Goal: Communication & Community: Answer question/provide support

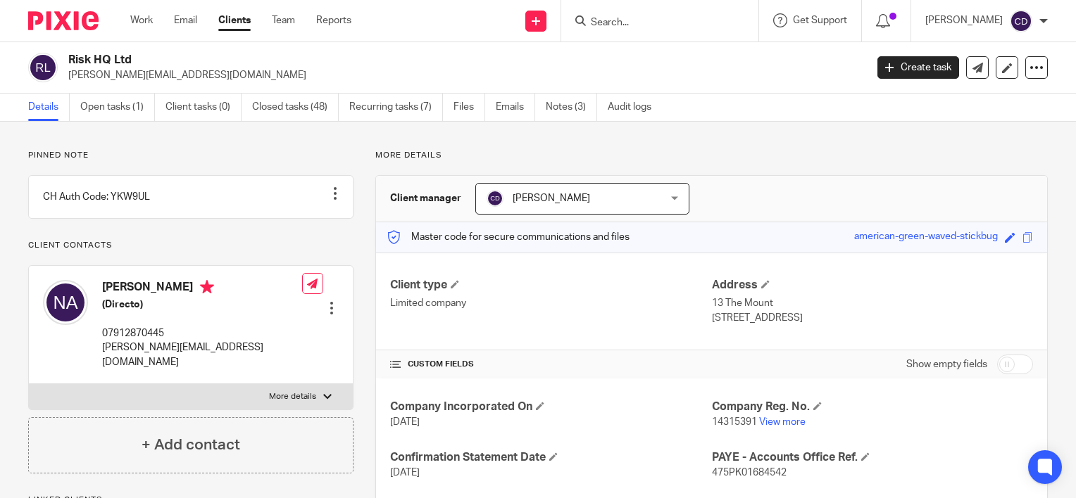
click at [626, 21] on input "Search" at bounding box center [652, 23] width 127 height 13
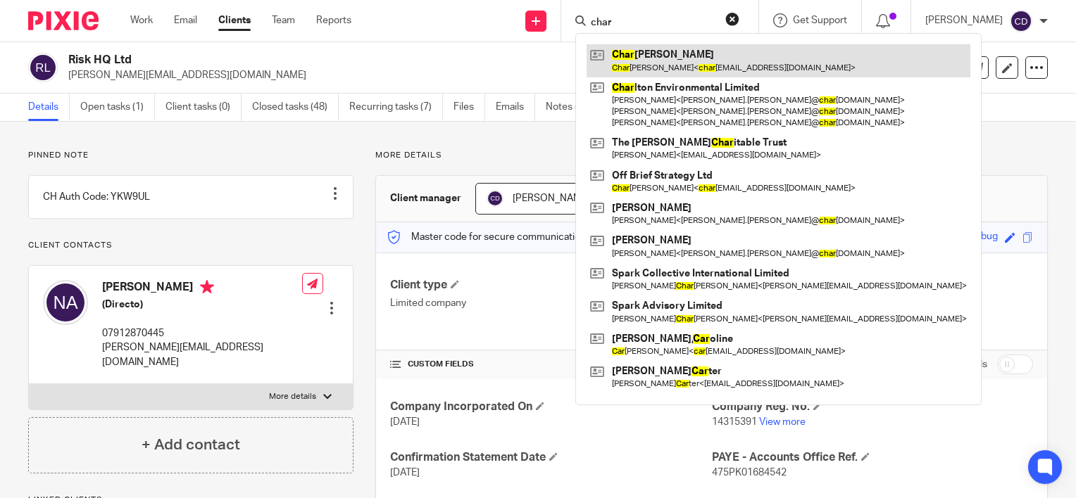
type input "char"
click at [758, 66] on link at bounding box center [778, 60] width 384 height 32
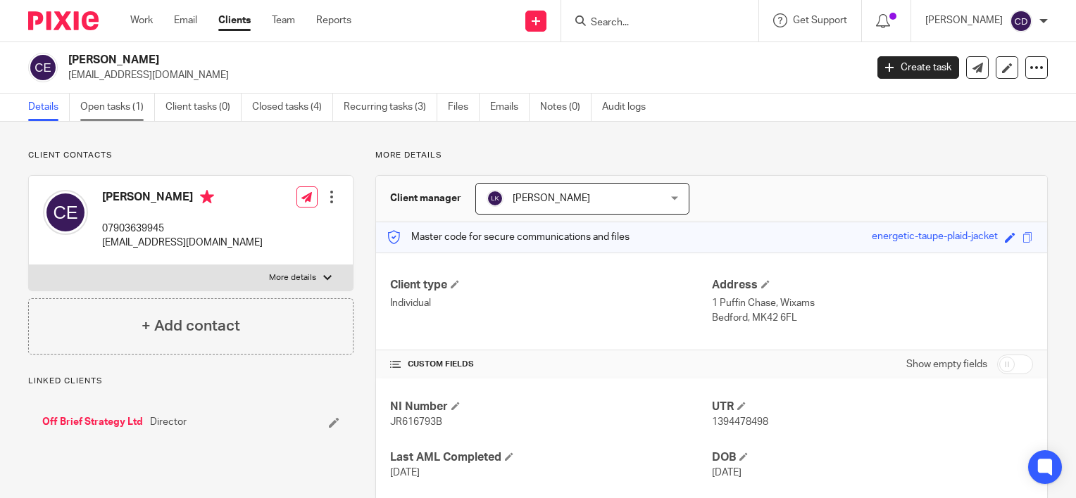
click at [107, 115] on link "Open tasks (1)" at bounding box center [117, 107] width 75 height 27
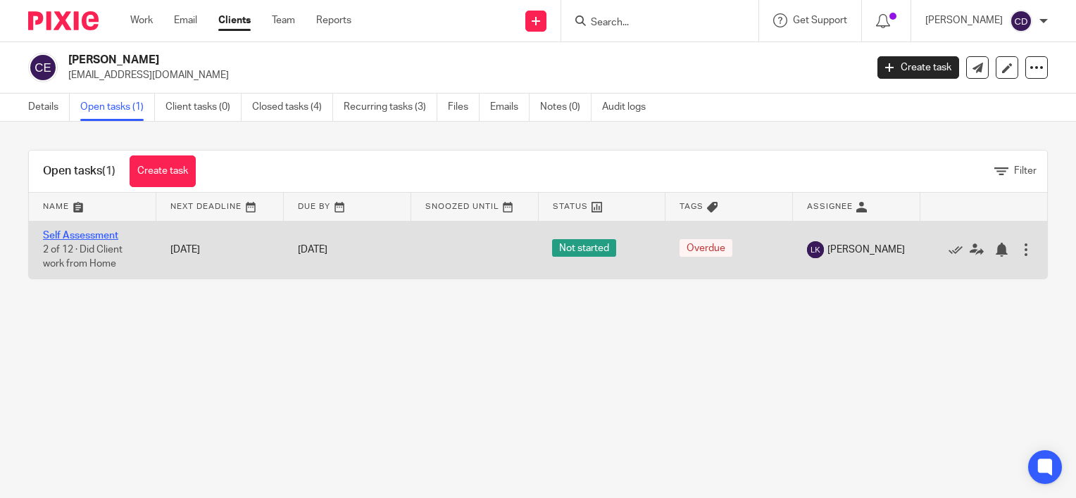
click at [100, 234] on link "Self Assessment" at bounding box center [80, 236] width 75 height 10
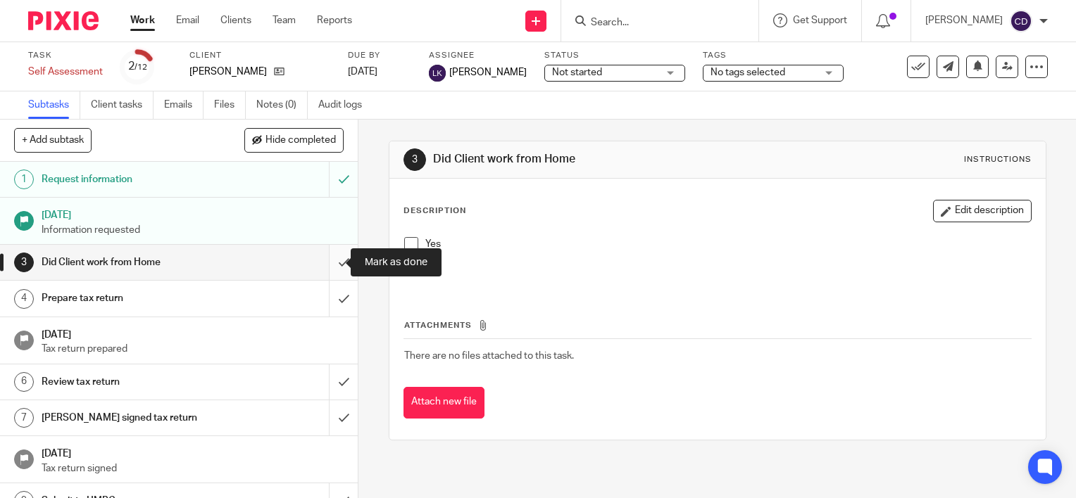
click at [330, 257] on input "submit" at bounding box center [179, 262] width 358 height 35
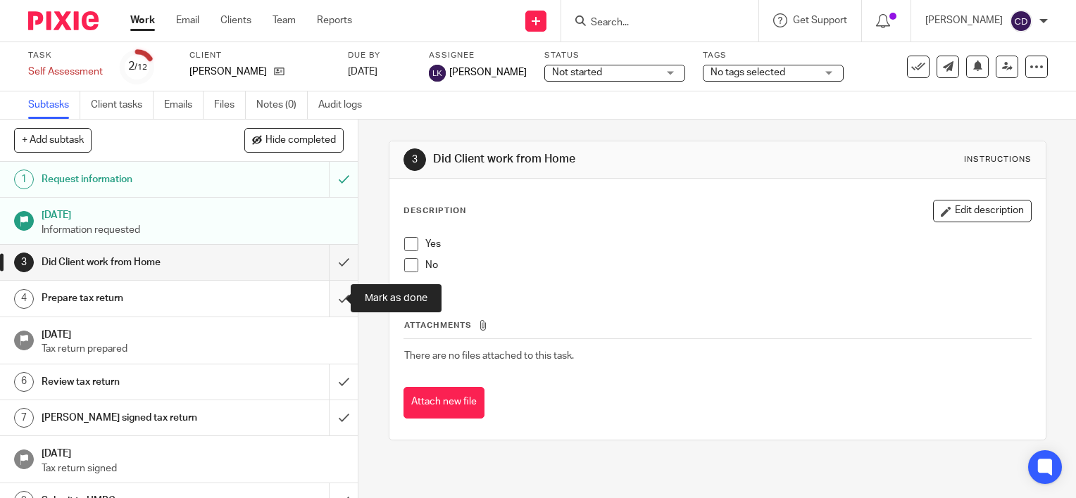
click at [327, 291] on input "submit" at bounding box center [179, 298] width 358 height 35
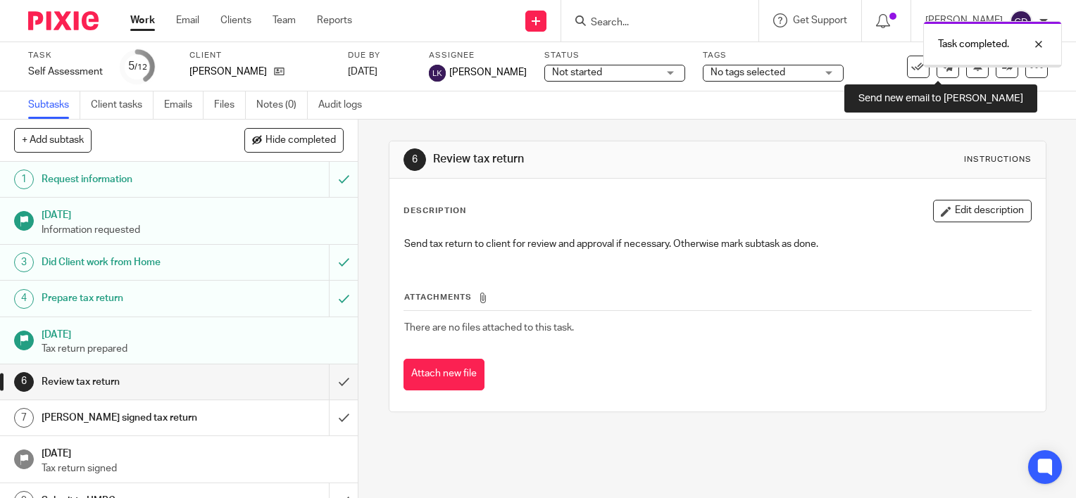
click at [943, 70] on icon at bounding box center [948, 66] width 11 height 11
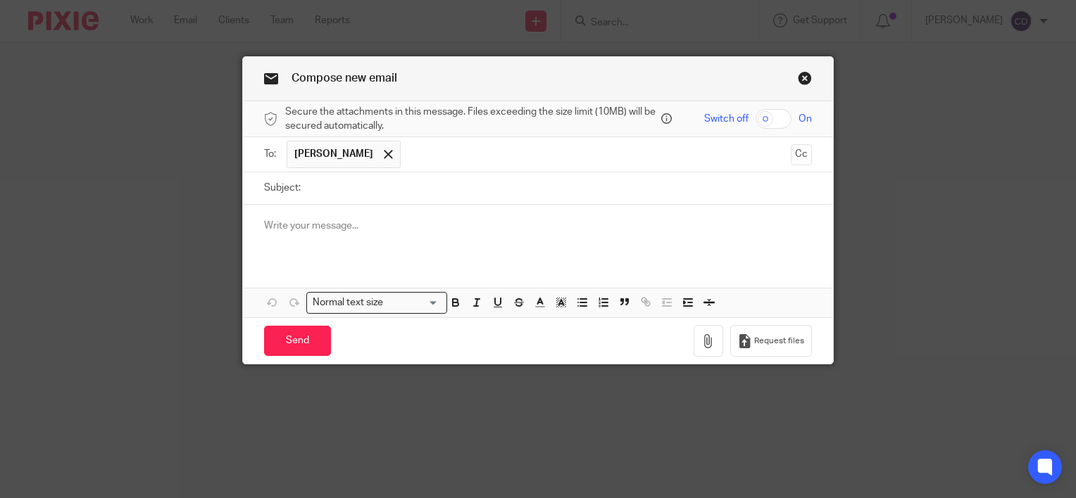
click at [421, 219] on p at bounding box center [538, 226] width 548 height 14
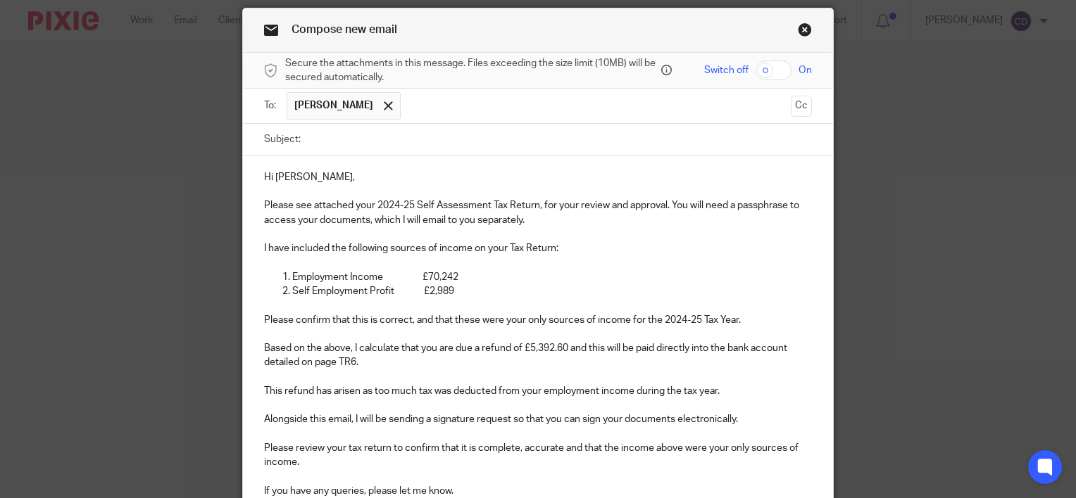
click at [380, 139] on input "Subject:" at bounding box center [560, 140] width 504 height 32
type input "2024-25 Self Assessment Tax Return"
click at [763, 72] on input "checkbox" at bounding box center [773, 71] width 36 height 20
checkbox input "true"
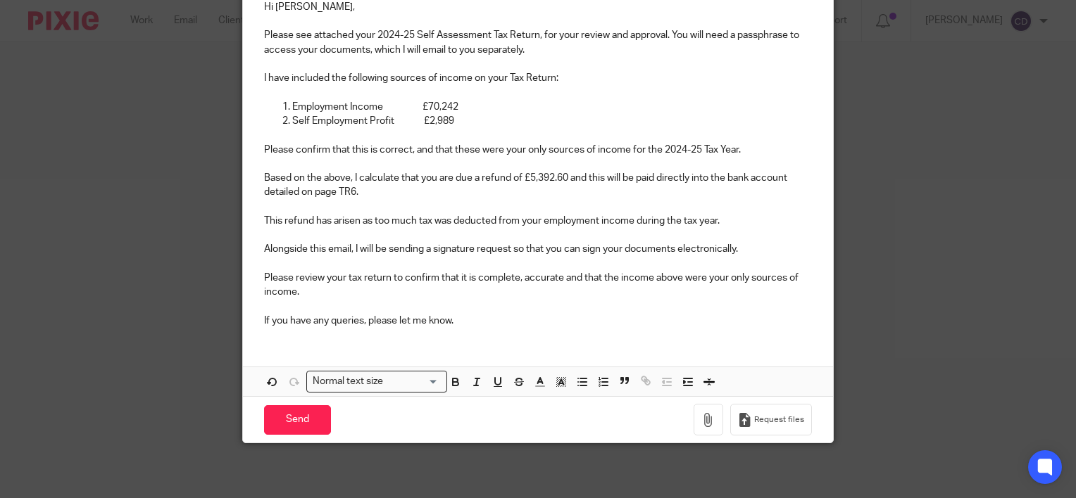
click at [572, 342] on div "Hi Charlotte, Please see attached your 2024-25 Self Assessment Tax Return, for …" at bounding box center [538, 191] width 590 height 411
click at [571, 335] on div "Hi Charlotte, Please see attached your 2024-25 Self Assessment Tax Return, for …" at bounding box center [538, 162] width 590 height 353
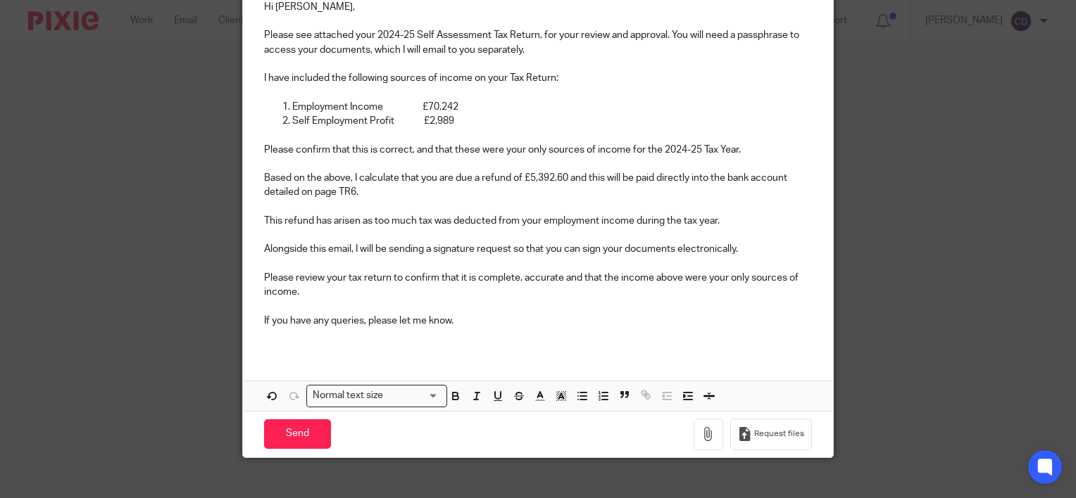
click at [687, 431] on div "Send You have unsaved changes Request files" at bounding box center [538, 434] width 590 height 46
click at [701, 433] on icon "button" at bounding box center [708, 434] width 14 height 14
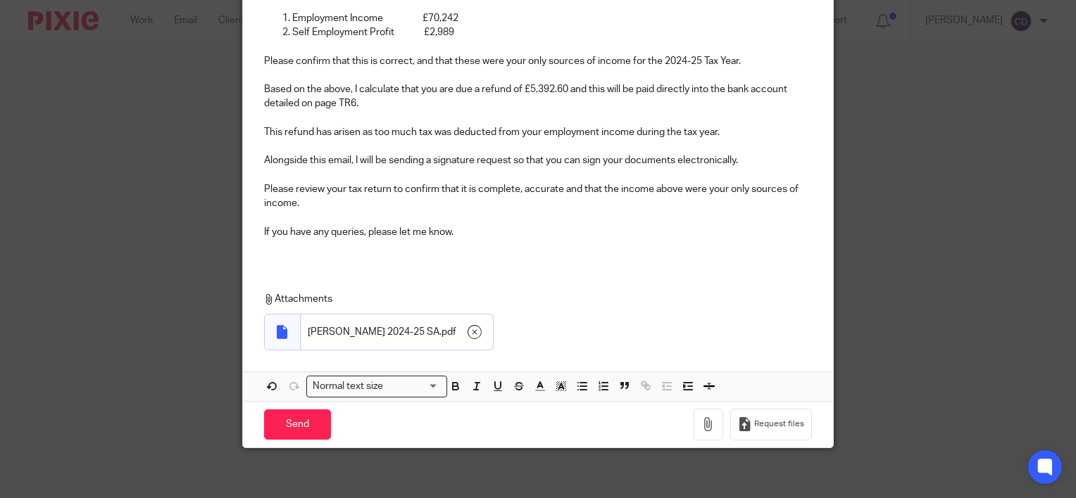
scroll to position [312, 0]
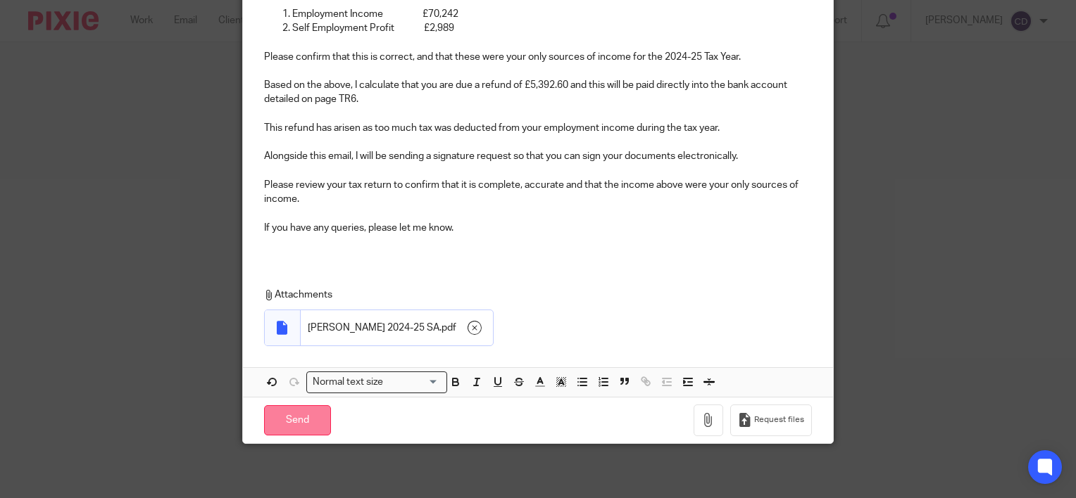
click at [317, 415] on input "Send" at bounding box center [297, 421] width 67 height 30
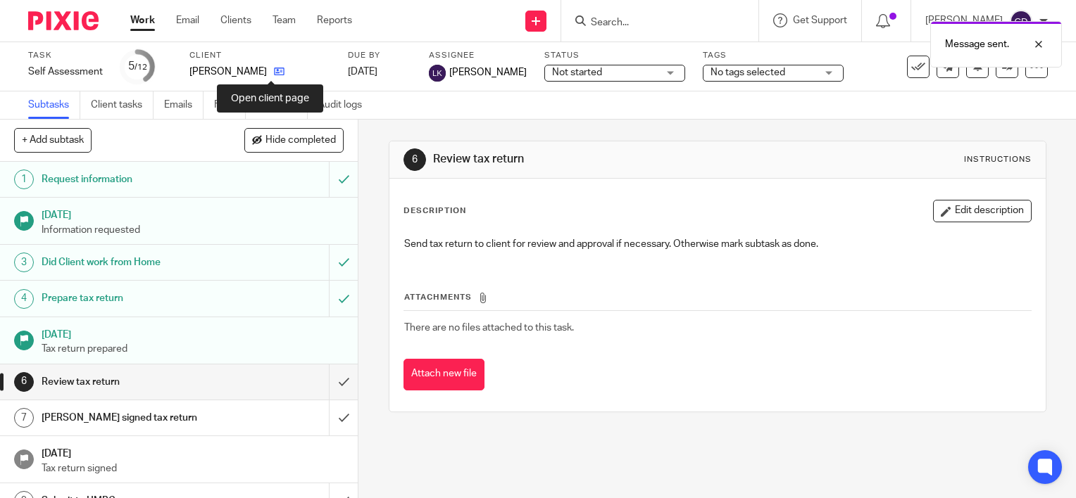
click at [274, 68] on icon at bounding box center [279, 71] width 11 height 11
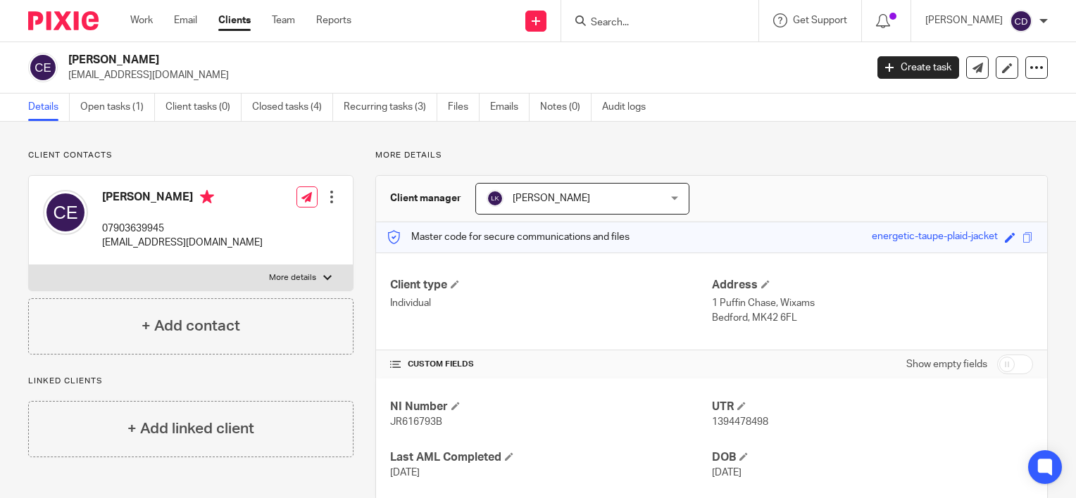
drag, startPoint x: 853, startPoint y: 235, endPoint x: 987, endPoint y: 245, distance: 134.1
click at [987, 245] on div "Master code for secure communications and files energetic-taupe-plaid-jacket Sa…" at bounding box center [711, 237] width 671 height 30
copy div "energetic-taupe-plaid-jacket"
click at [967, 75] on link at bounding box center [977, 67] width 23 height 23
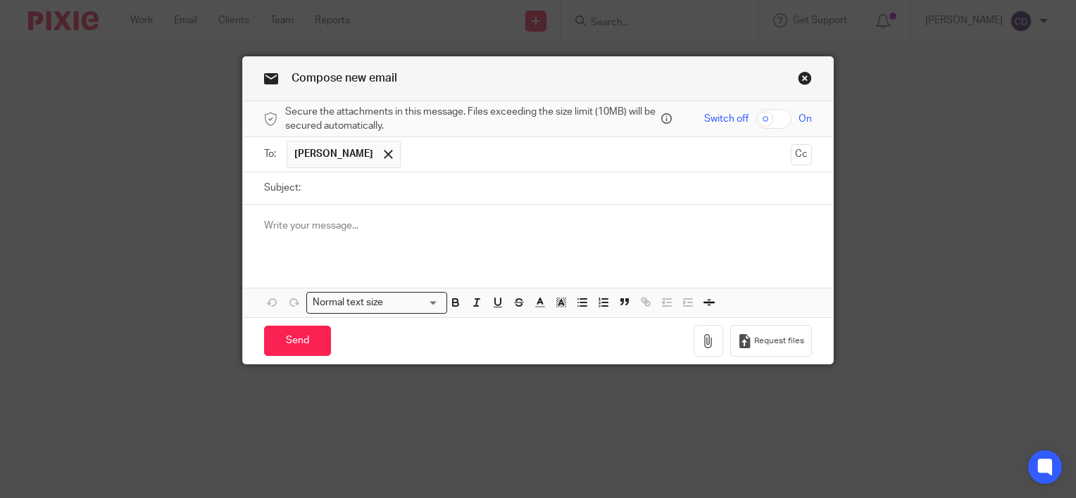
click at [322, 192] on input "Subject:" at bounding box center [560, 188] width 504 height 32
type input "Passphrase"
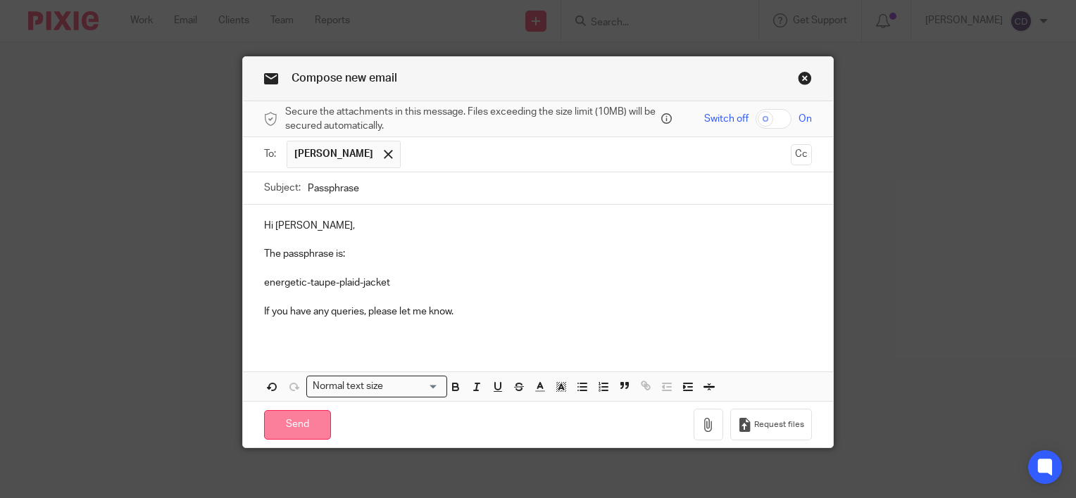
click at [282, 411] on input "Send" at bounding box center [297, 425] width 67 height 30
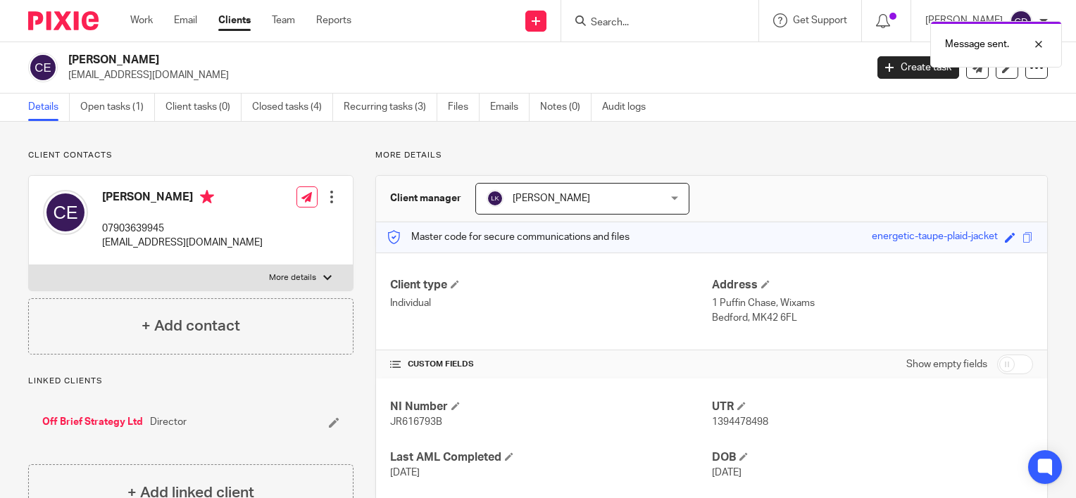
click at [550, 18] on div "Message sent." at bounding box center [800, 41] width 524 height 54
click at [1045, 42] on div at bounding box center [1028, 44] width 38 height 17
click at [540, 20] on icon at bounding box center [536, 21] width 8 height 8
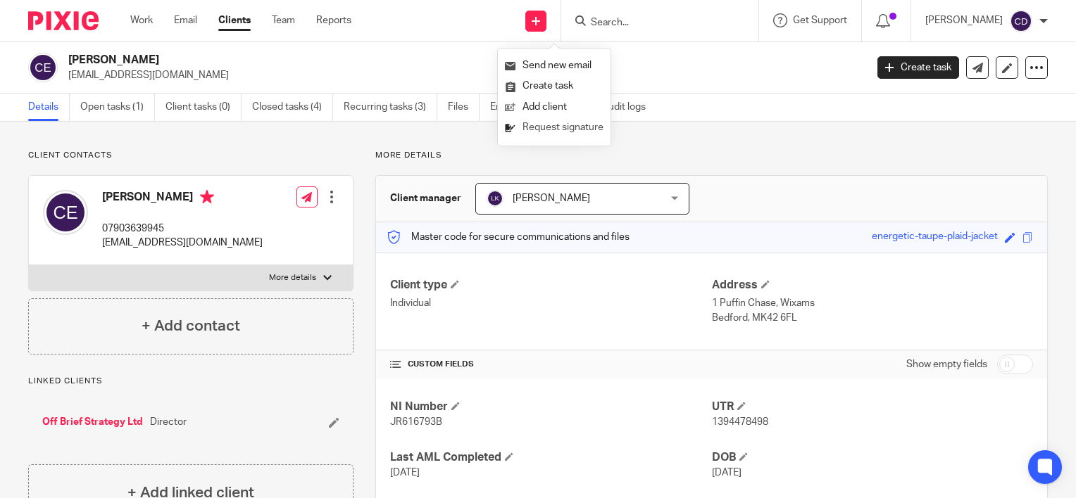
click at [553, 122] on link "Request signature" at bounding box center [554, 128] width 99 height 20
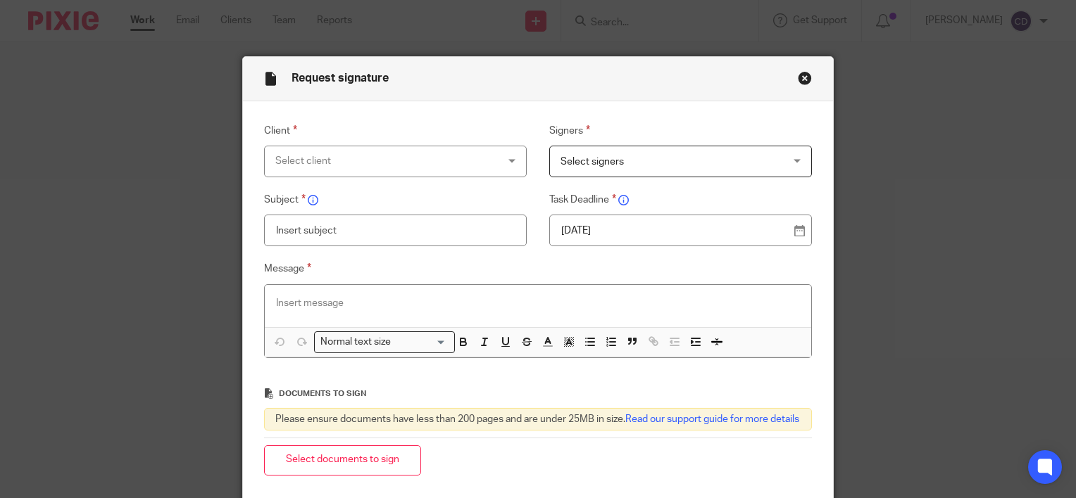
click at [449, 158] on div "Select client" at bounding box center [375, 161] width 201 height 30
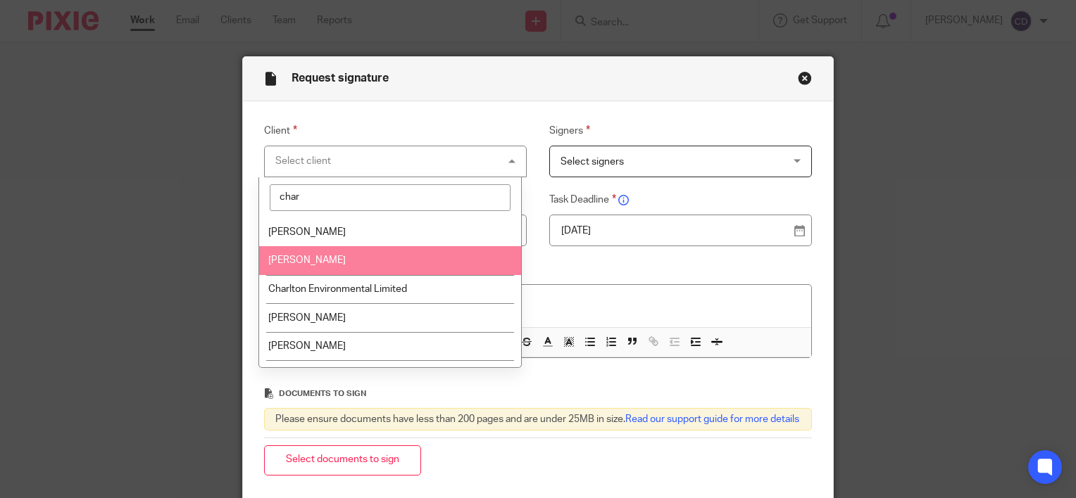
type input "char"
click at [362, 270] on li "[PERSON_NAME]" at bounding box center [390, 260] width 262 height 29
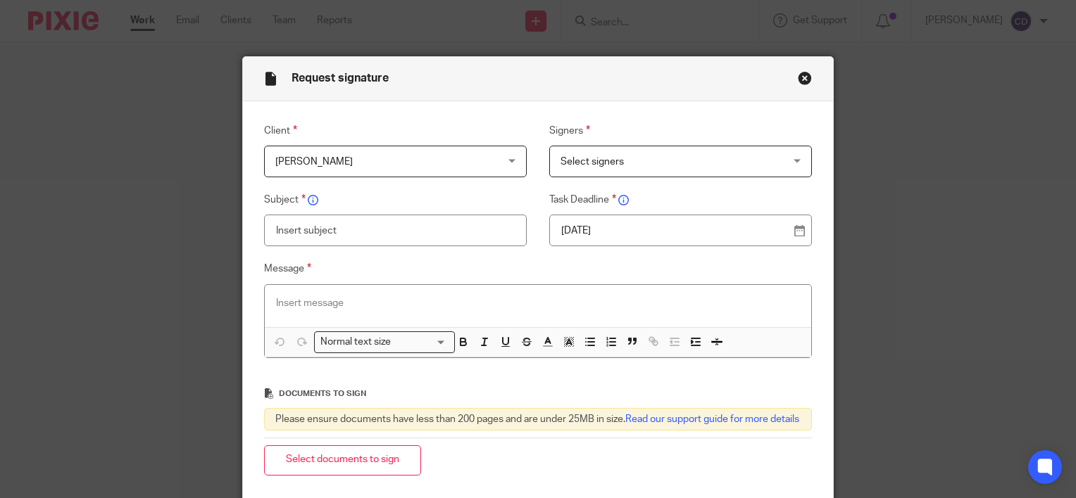
click at [611, 153] on span "Select signers" at bounding box center [660, 161] width 201 height 30
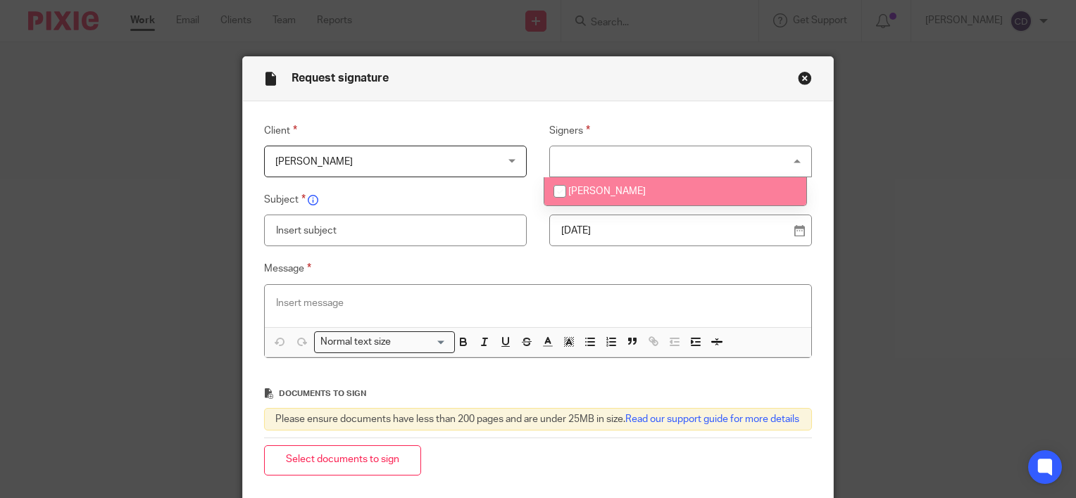
click at [601, 199] on li "[PERSON_NAME]" at bounding box center [675, 191] width 262 height 29
checkbox input "true"
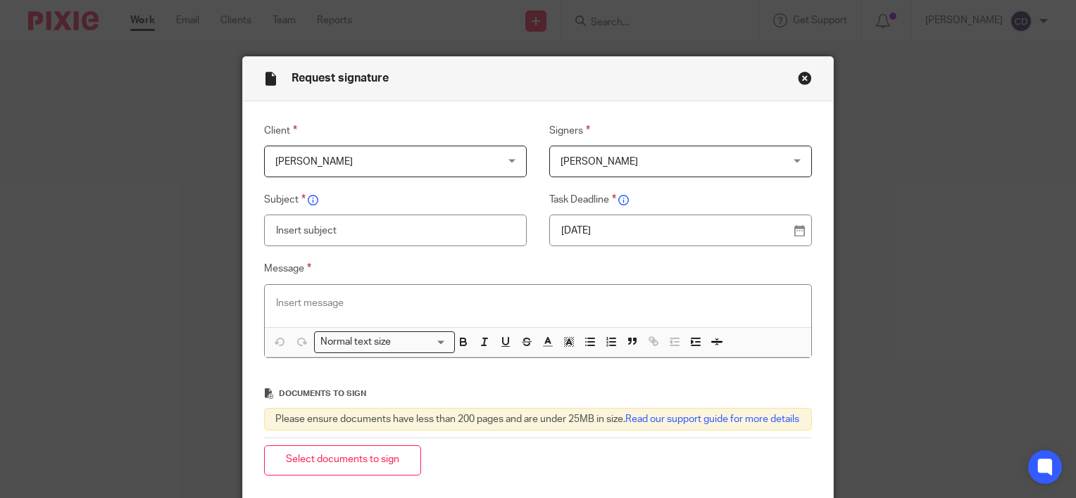
click at [406, 237] on input "text" at bounding box center [395, 231] width 263 height 32
type input "2024-25 Self Assessment Tax Return"
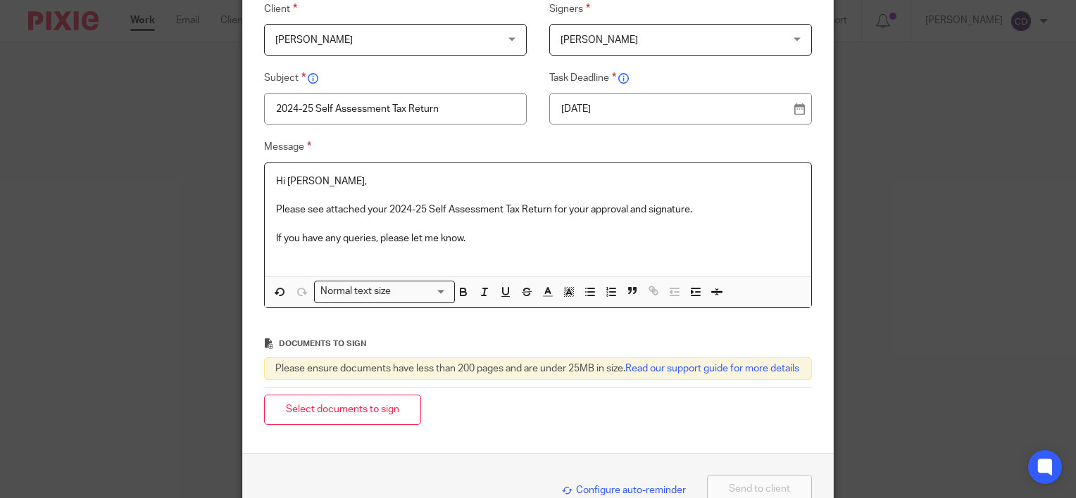
scroll to position [141, 0]
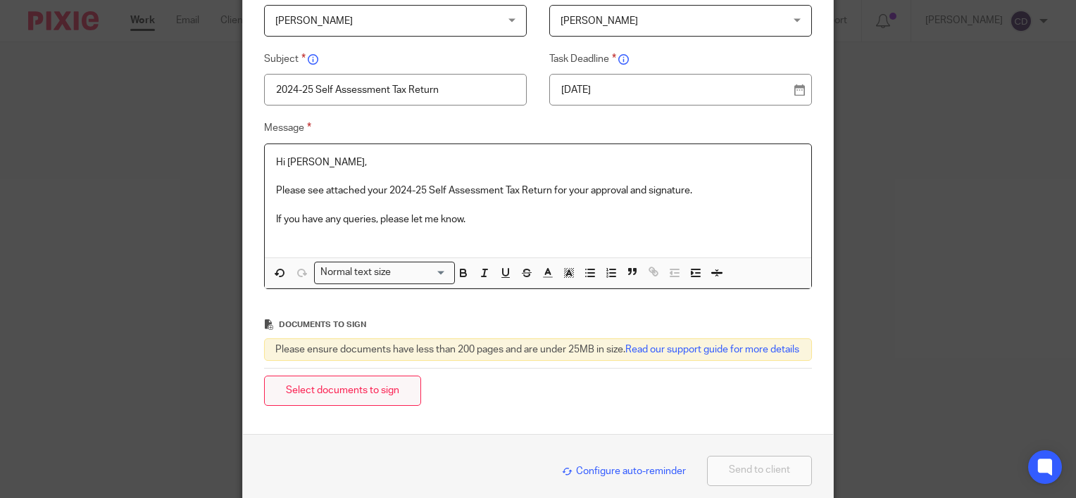
click at [345, 400] on button "Select documents to sign" at bounding box center [342, 391] width 157 height 30
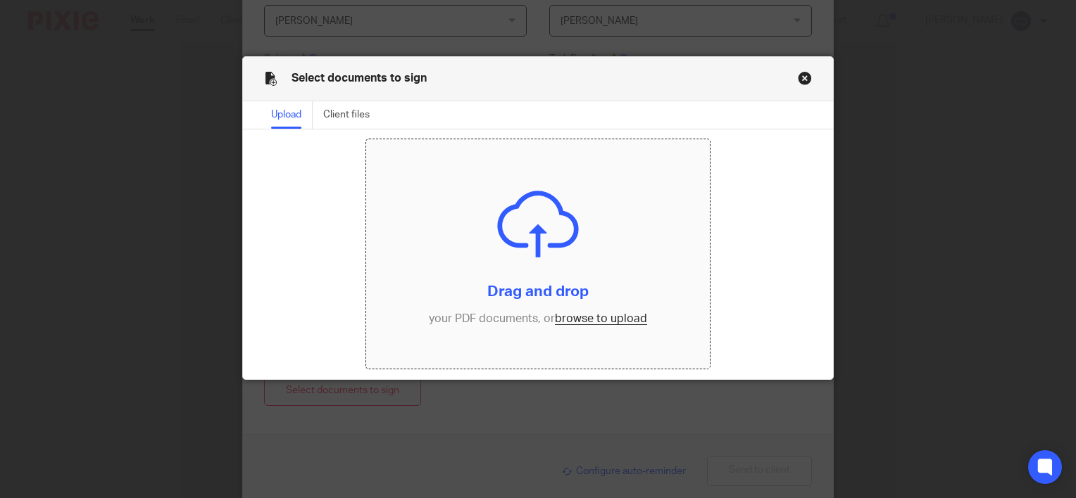
click at [603, 313] on input "file" at bounding box center [537, 254] width 343 height 230
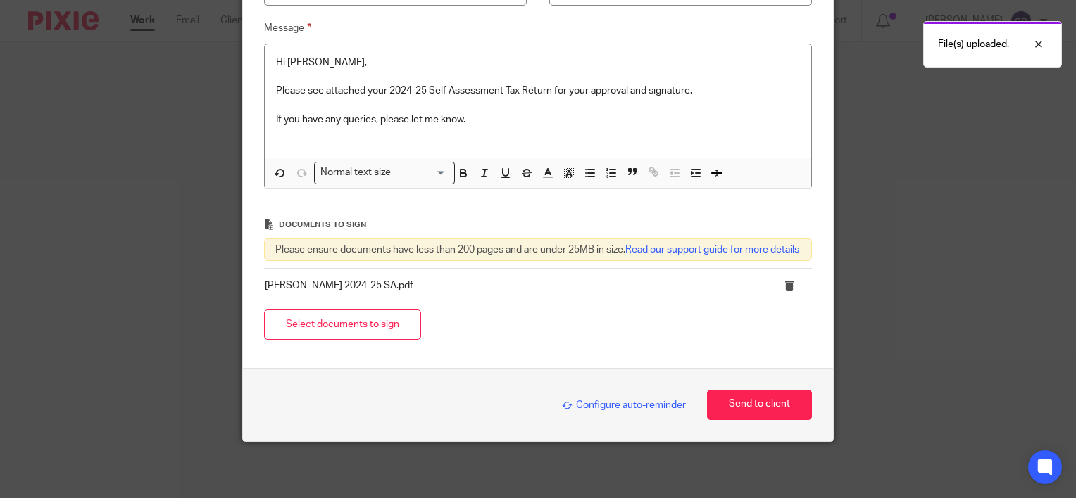
scroll to position [253, 0]
click at [772, 417] on button "Send to client" at bounding box center [759, 405] width 105 height 30
